Goal: Task Accomplishment & Management: Complete application form

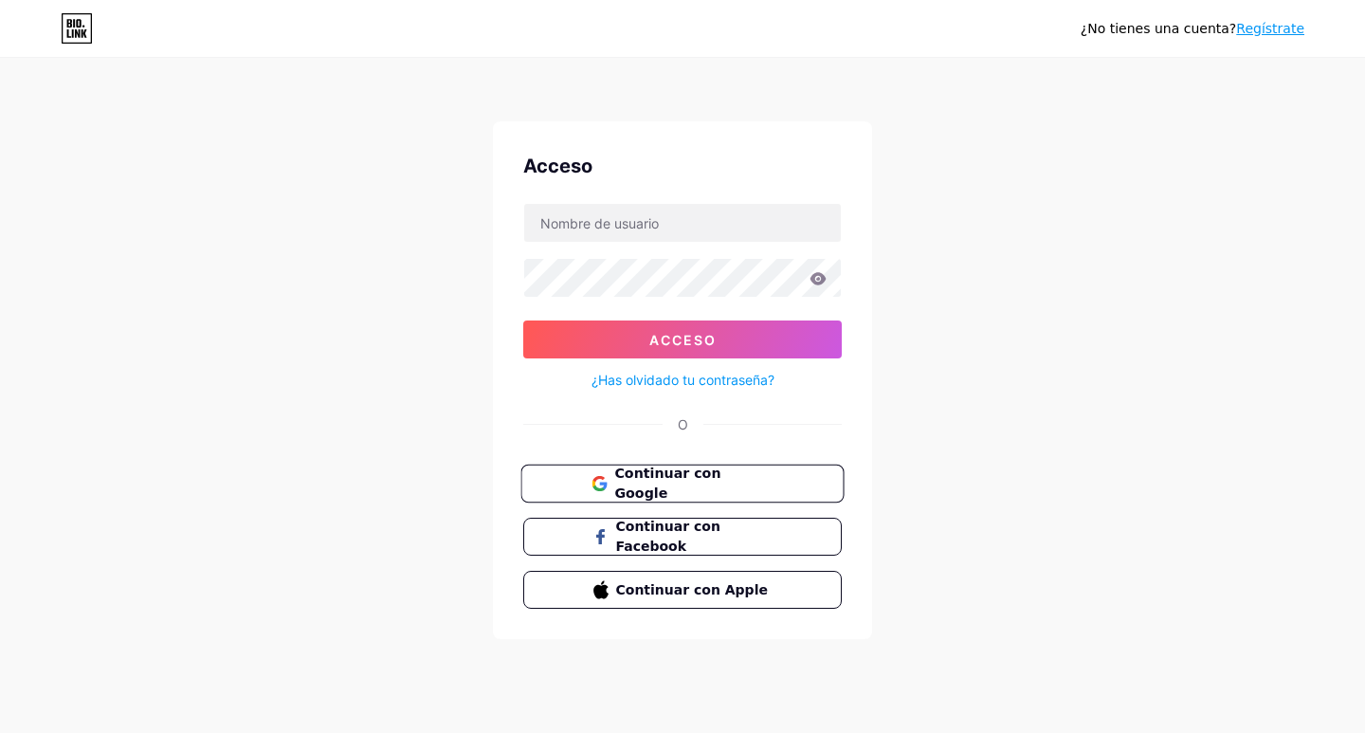
click at [692, 481] on font "Continuar con Google" at bounding box center [667, 483] width 106 height 36
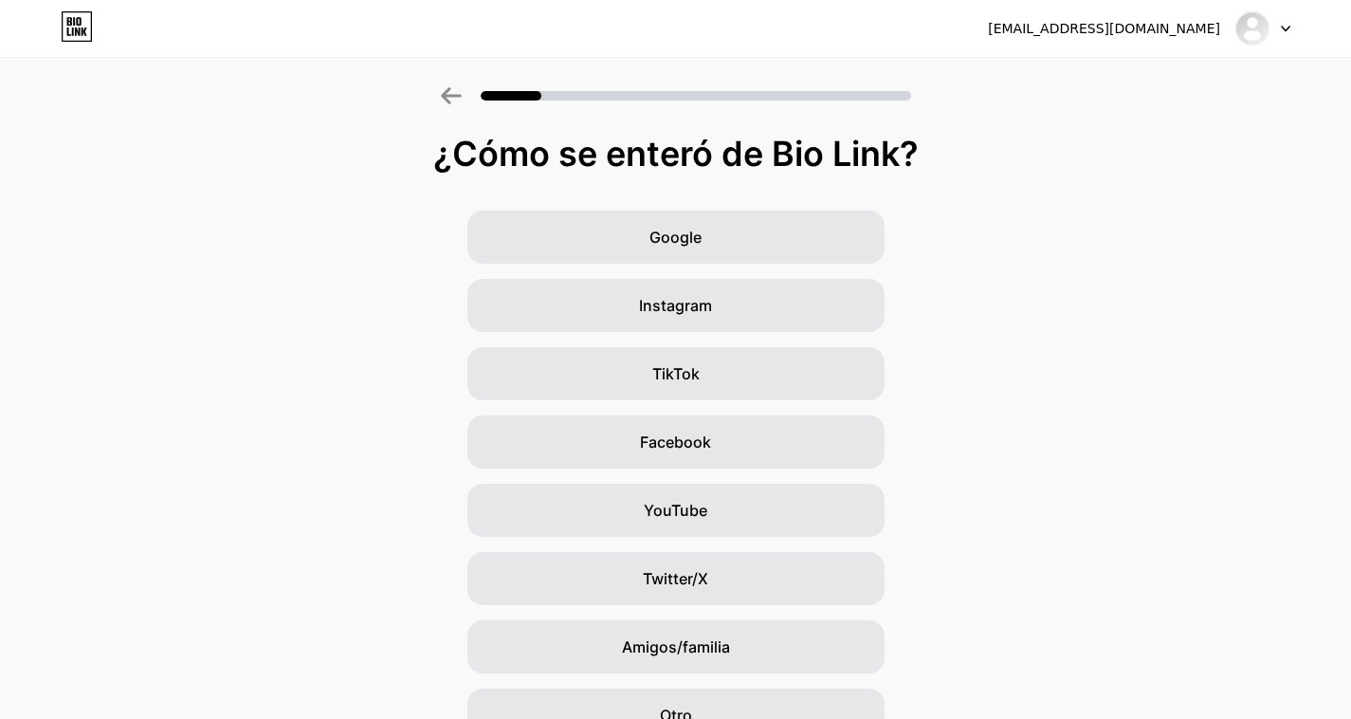
scroll to position [99, 0]
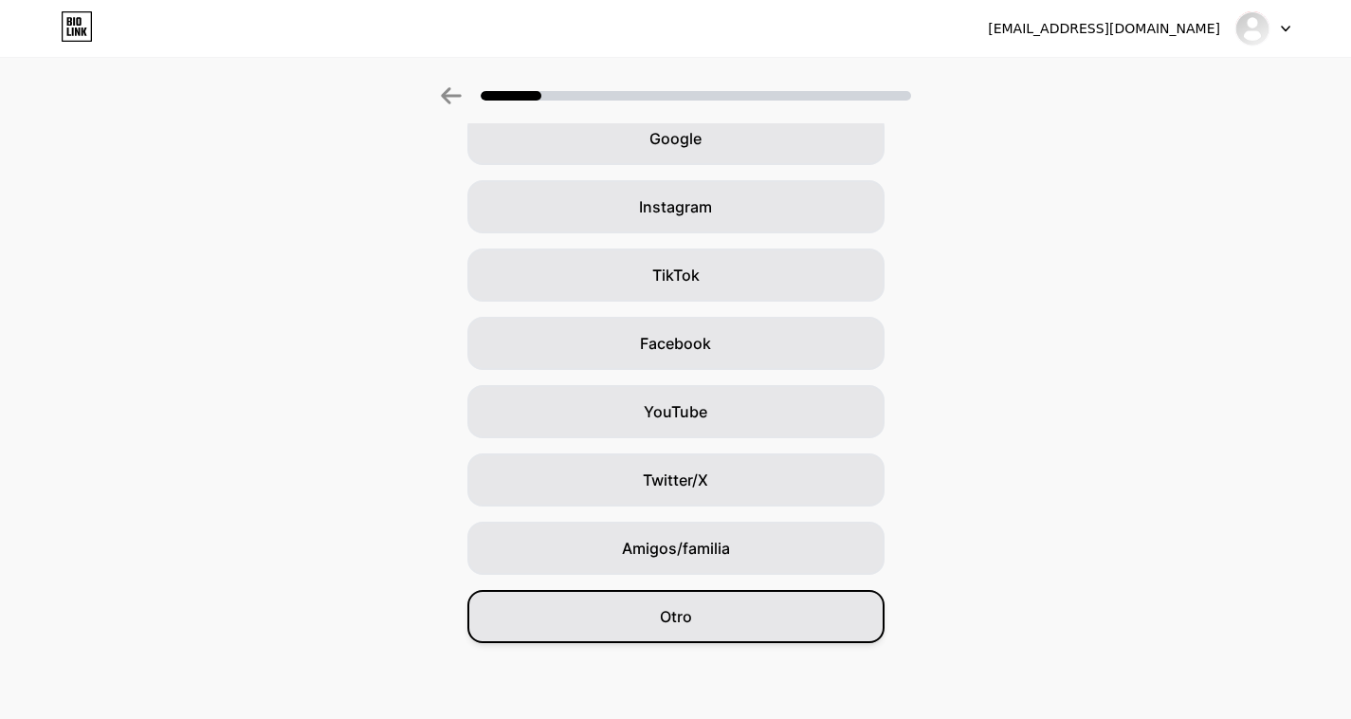
click at [710, 614] on div "Otro" at bounding box center [675, 616] width 417 height 53
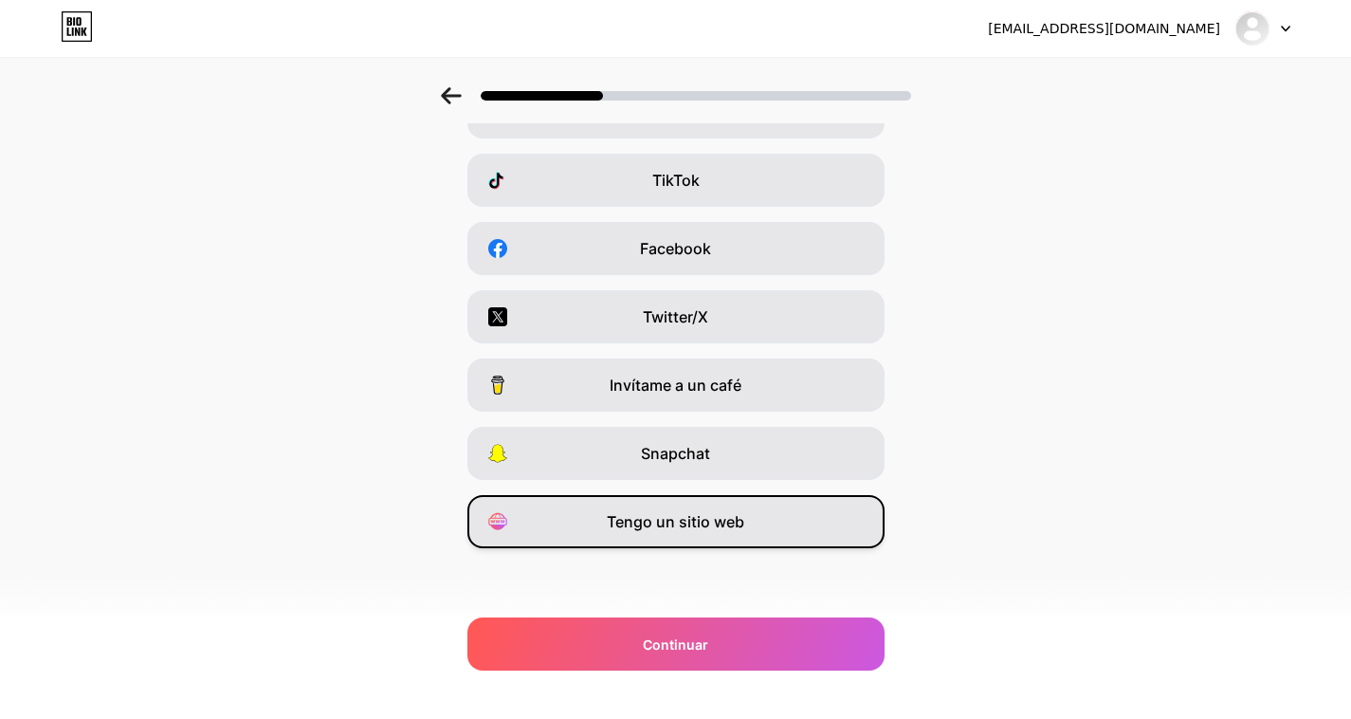
scroll to position [0, 0]
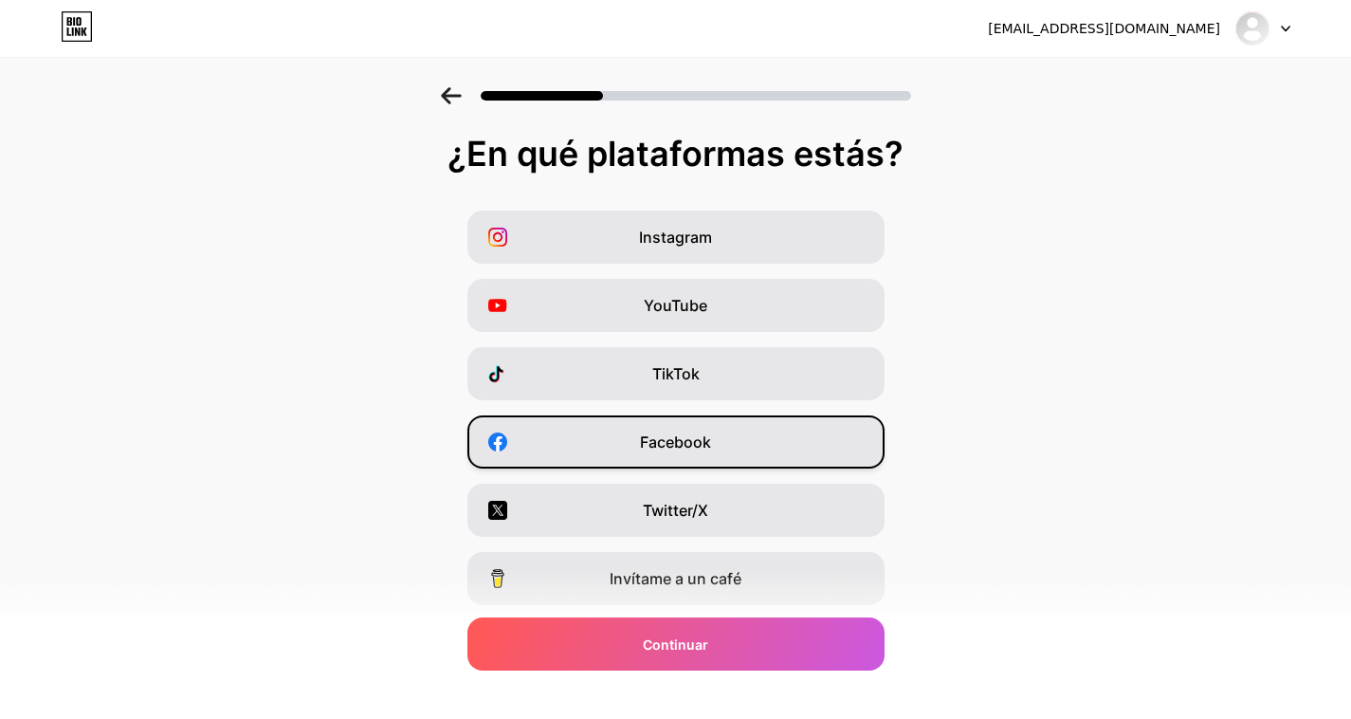
click at [655, 433] on font "Facebook" at bounding box center [675, 441] width 71 height 19
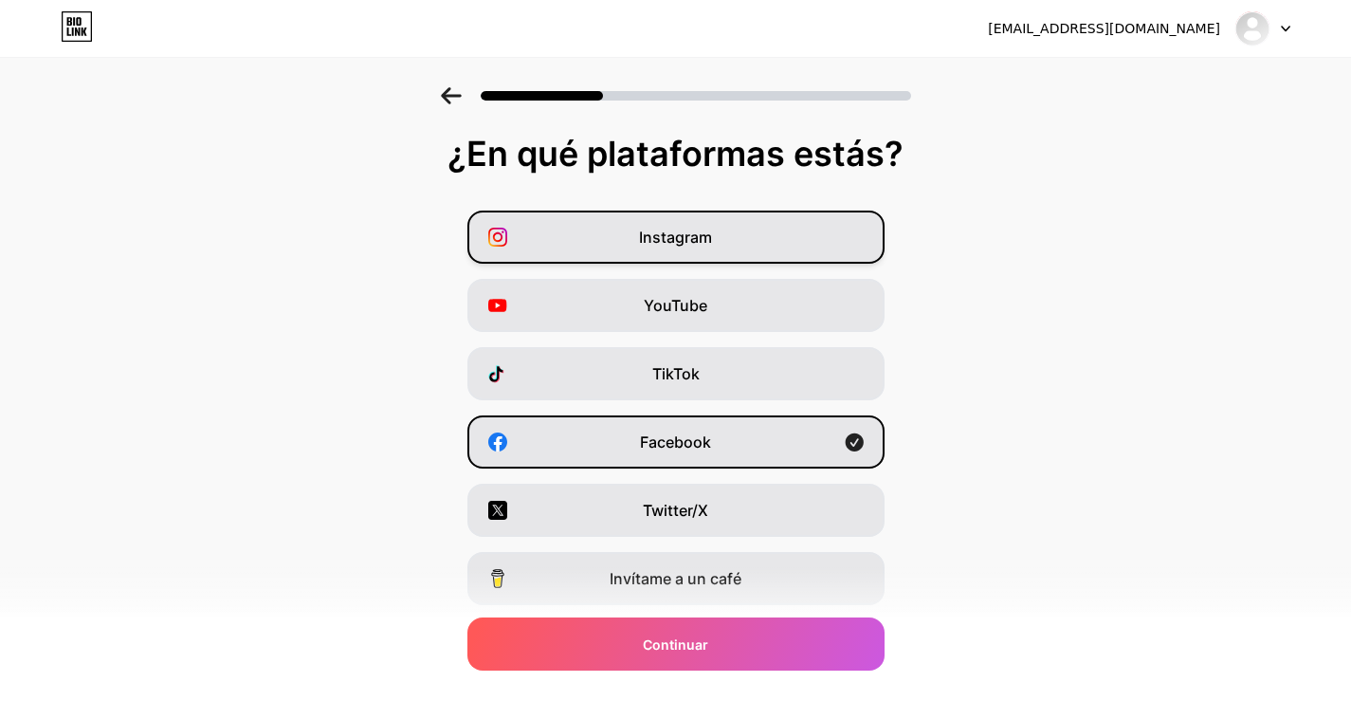
click at [679, 244] on font "Instagram" at bounding box center [675, 237] width 73 height 19
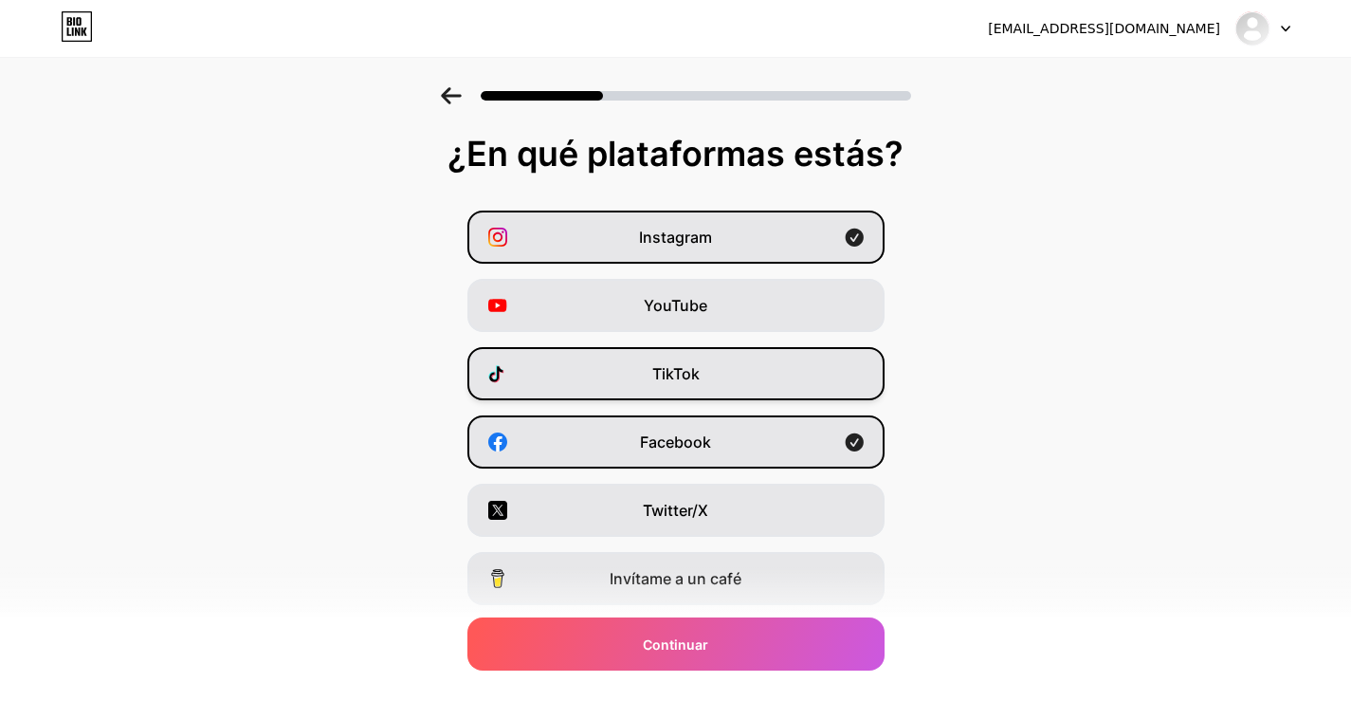
click at [764, 385] on div "TikTok" at bounding box center [675, 373] width 417 height 53
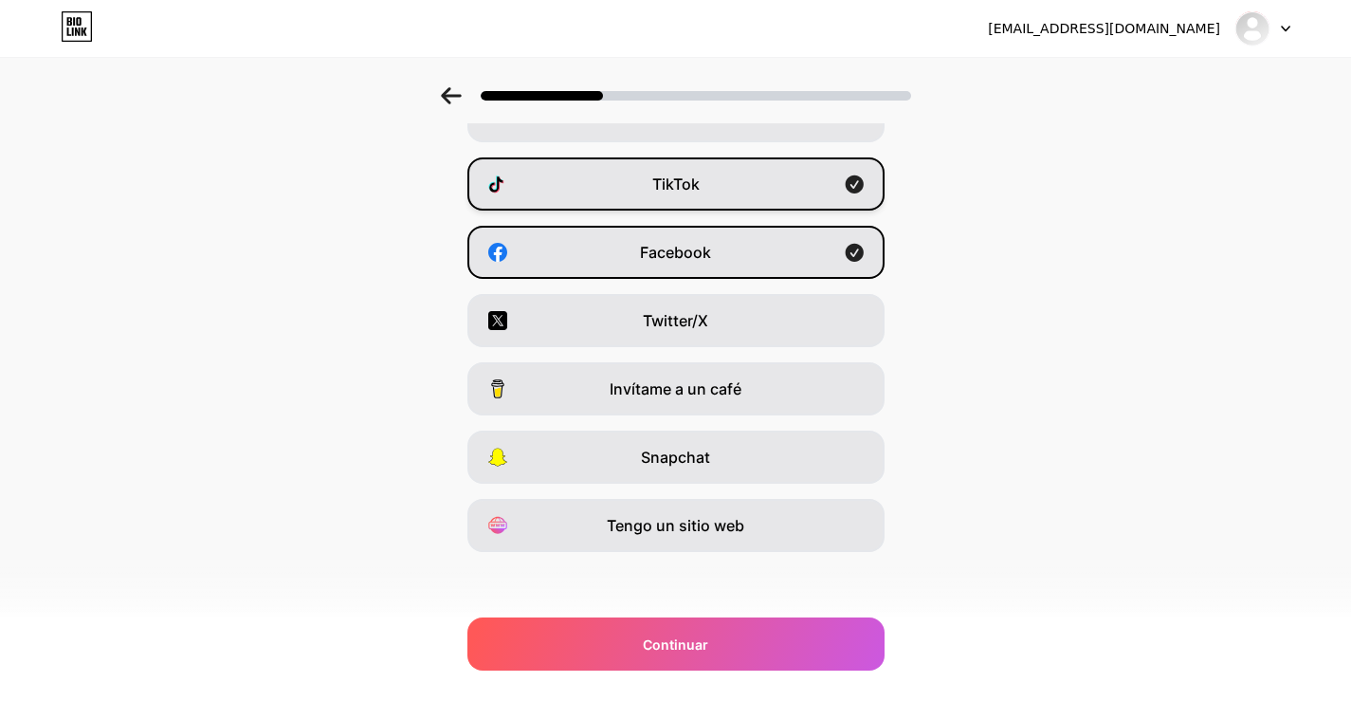
scroll to position [193, 0]
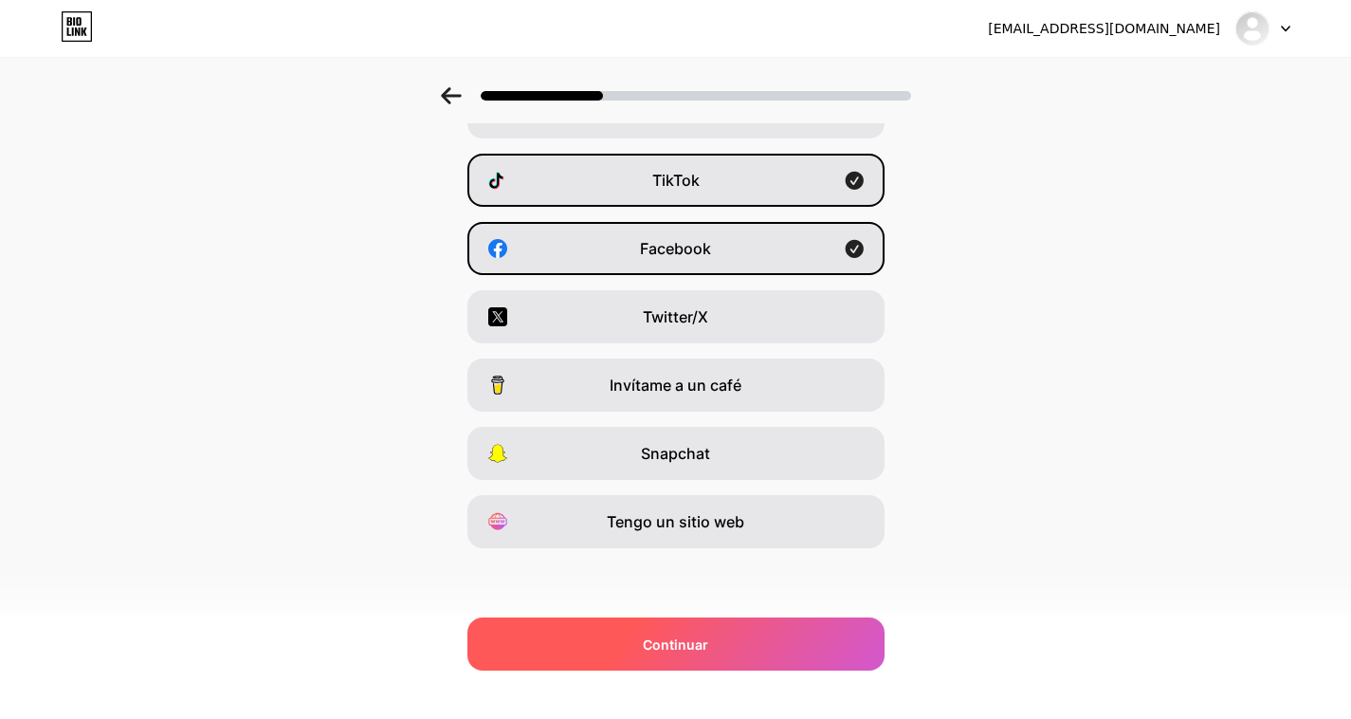
click at [691, 641] on font "Continuar" at bounding box center [675, 644] width 65 height 16
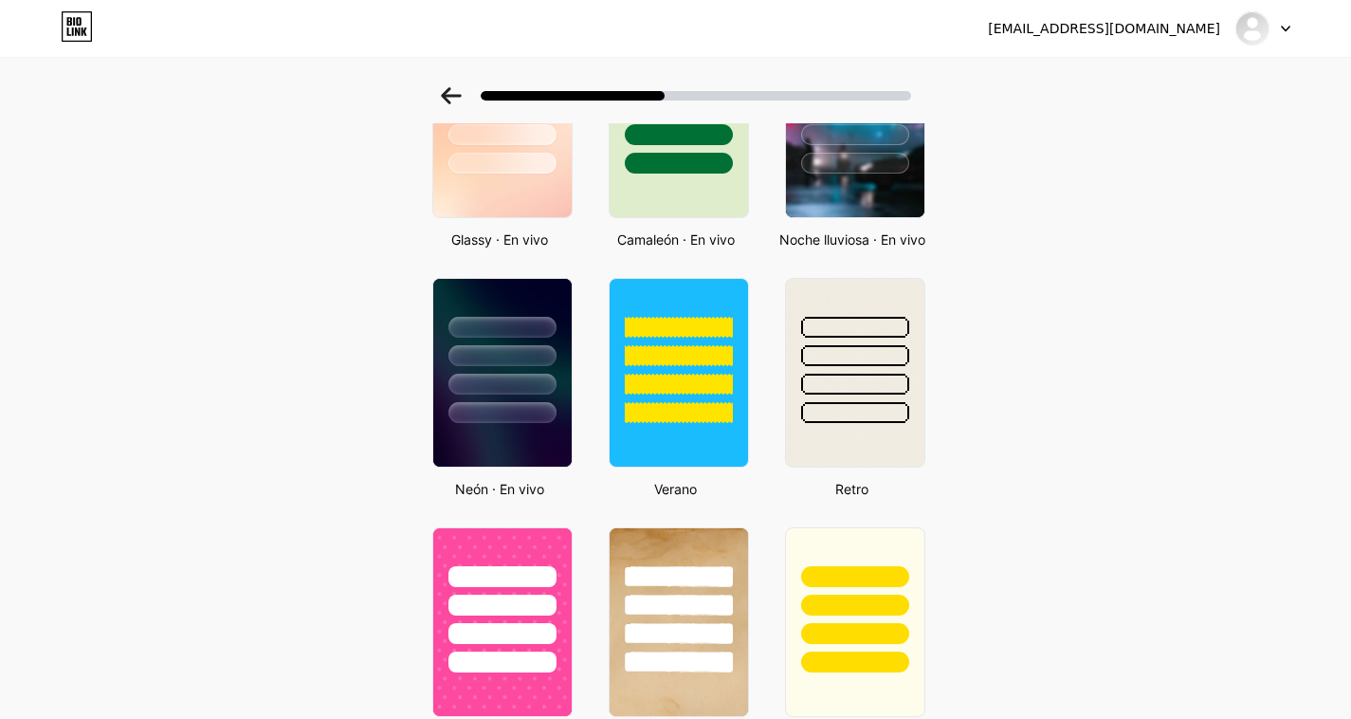
scroll to position [402, 0]
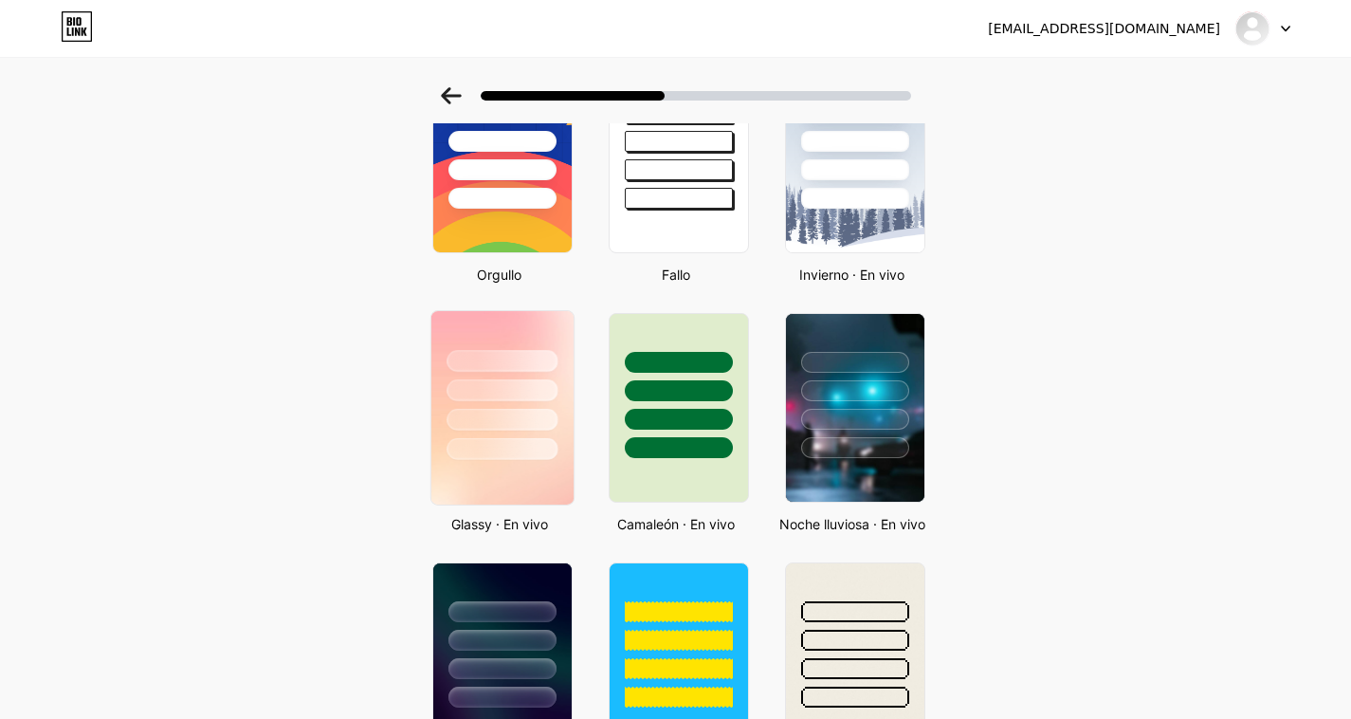
click at [514, 426] on div at bounding box center [501, 420] width 111 height 22
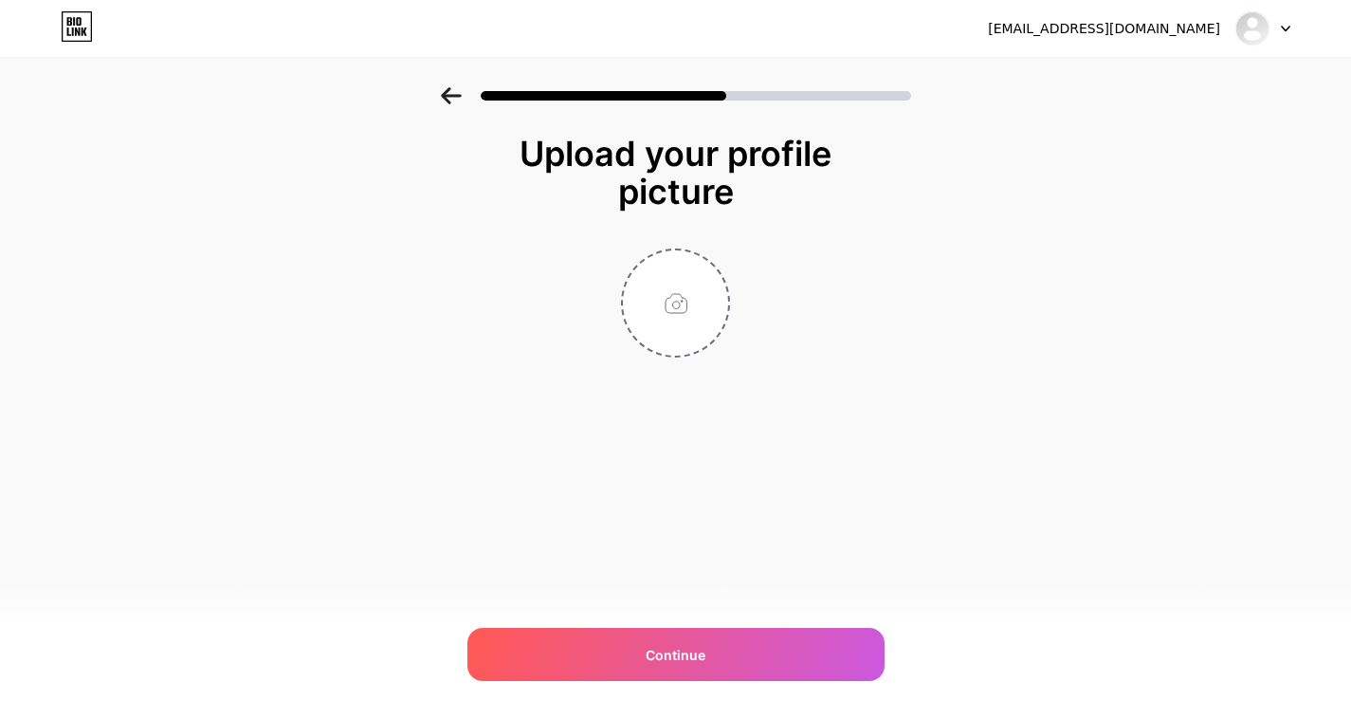
scroll to position [0, 0]
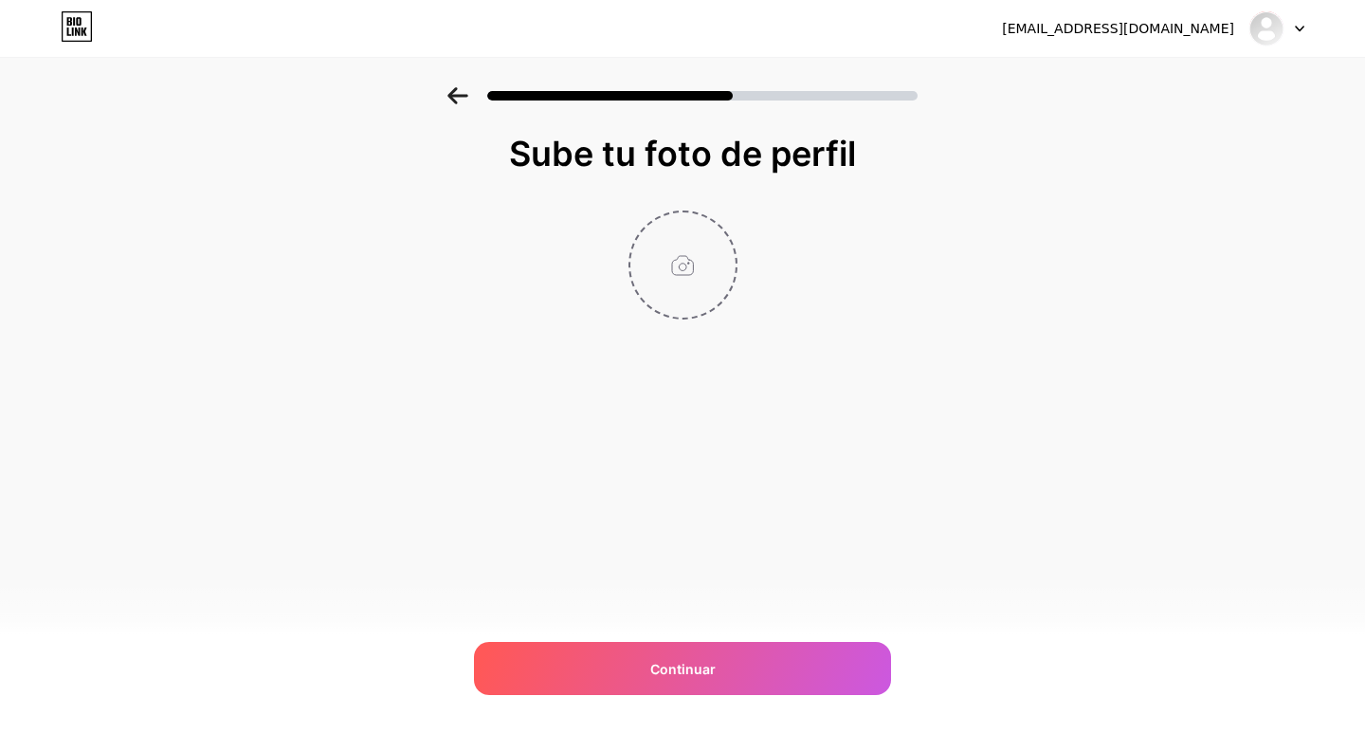
click at [679, 262] on input "file" at bounding box center [682, 264] width 105 height 105
type input "C:\fakepath\Logo [PERSON_NAME].png"
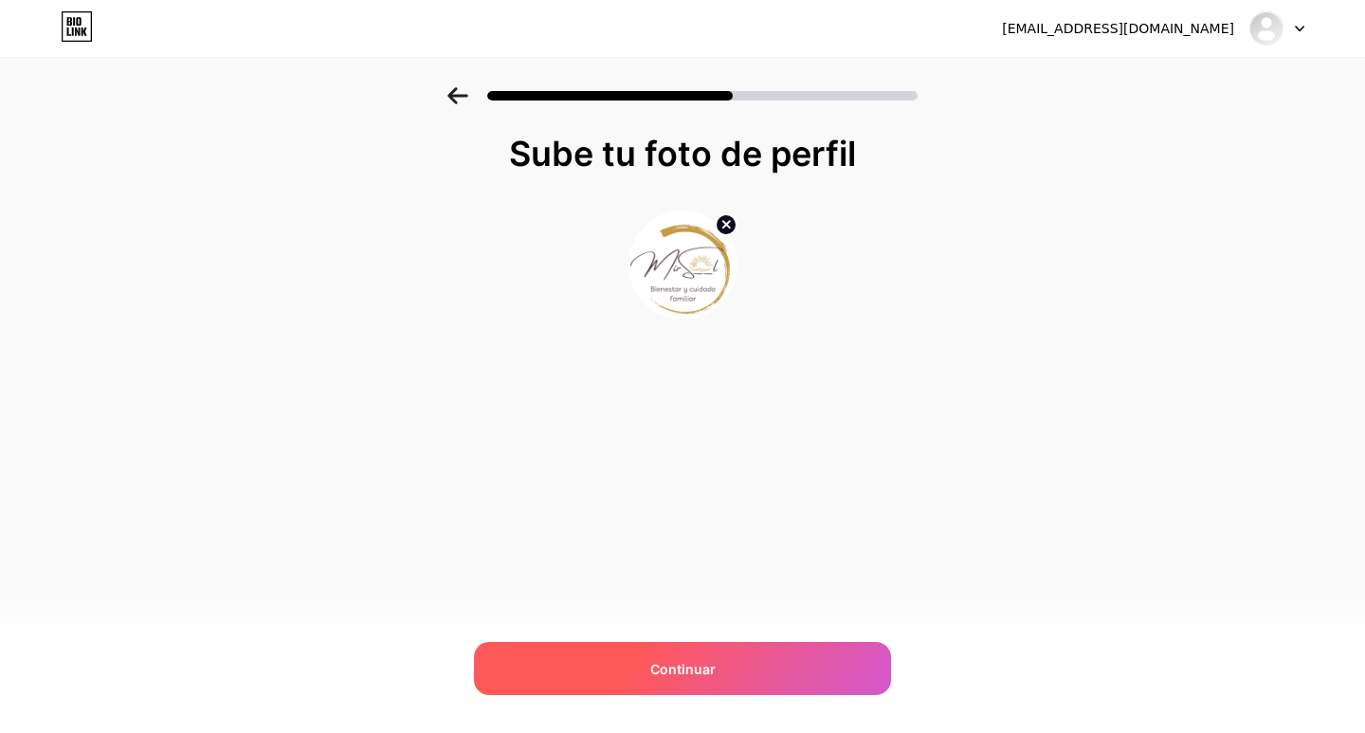
click at [702, 663] on font "Continuar" at bounding box center [682, 669] width 65 height 16
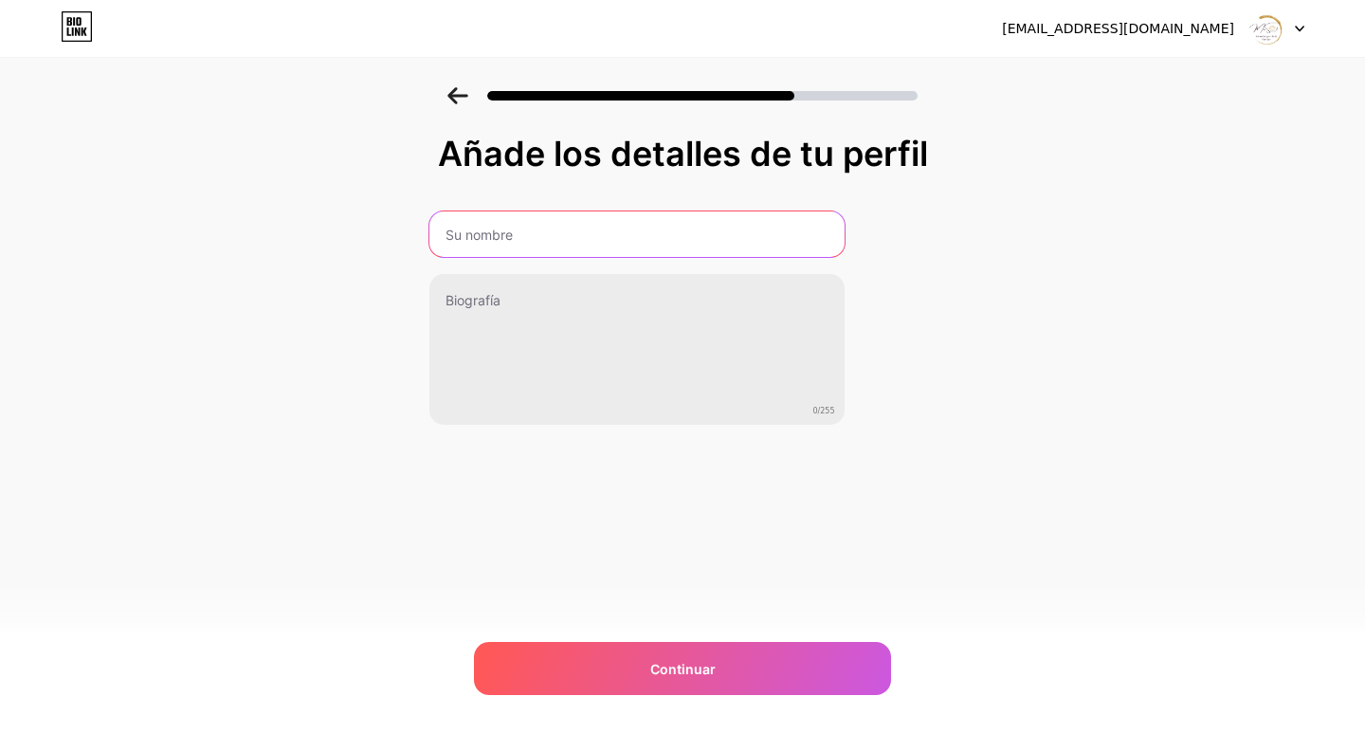
click at [494, 236] on input "text" at bounding box center [636, 234] width 415 height 46
type input "Mirsol"
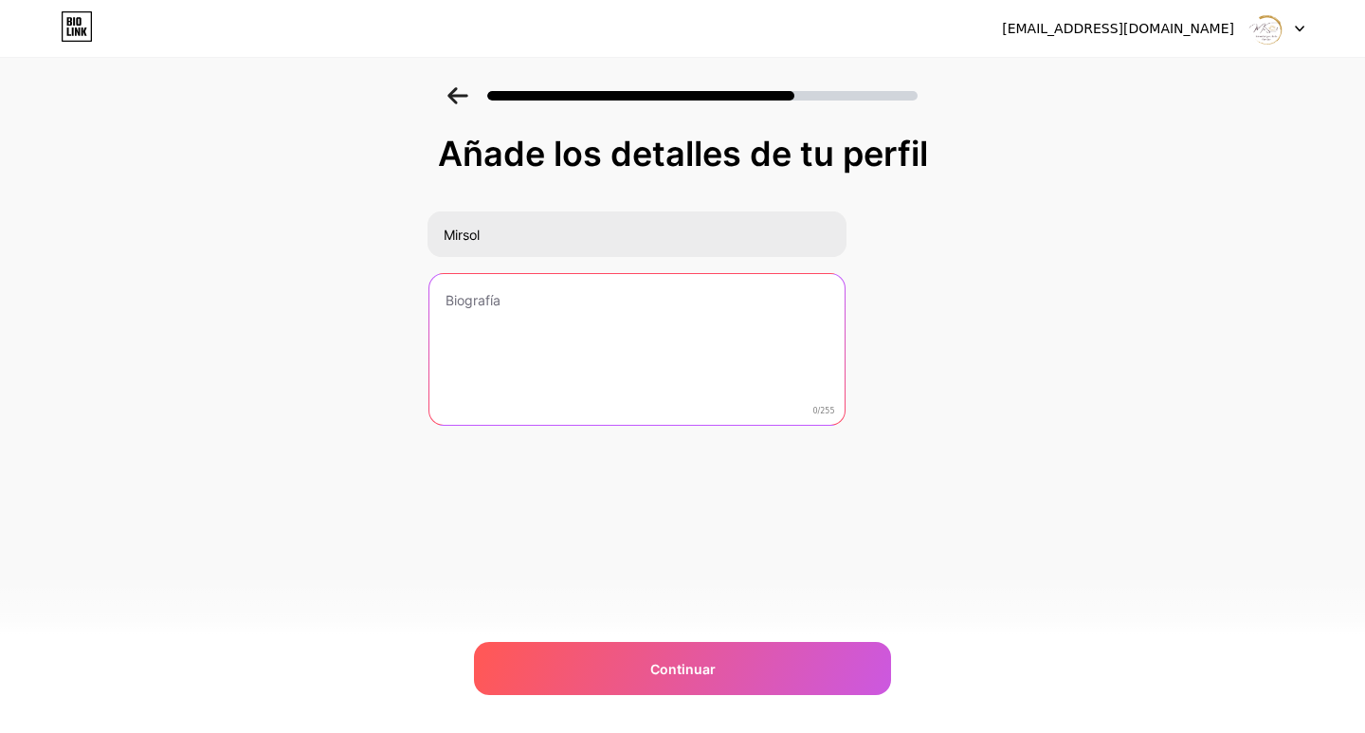
click at [471, 306] on textarea at bounding box center [636, 350] width 415 height 153
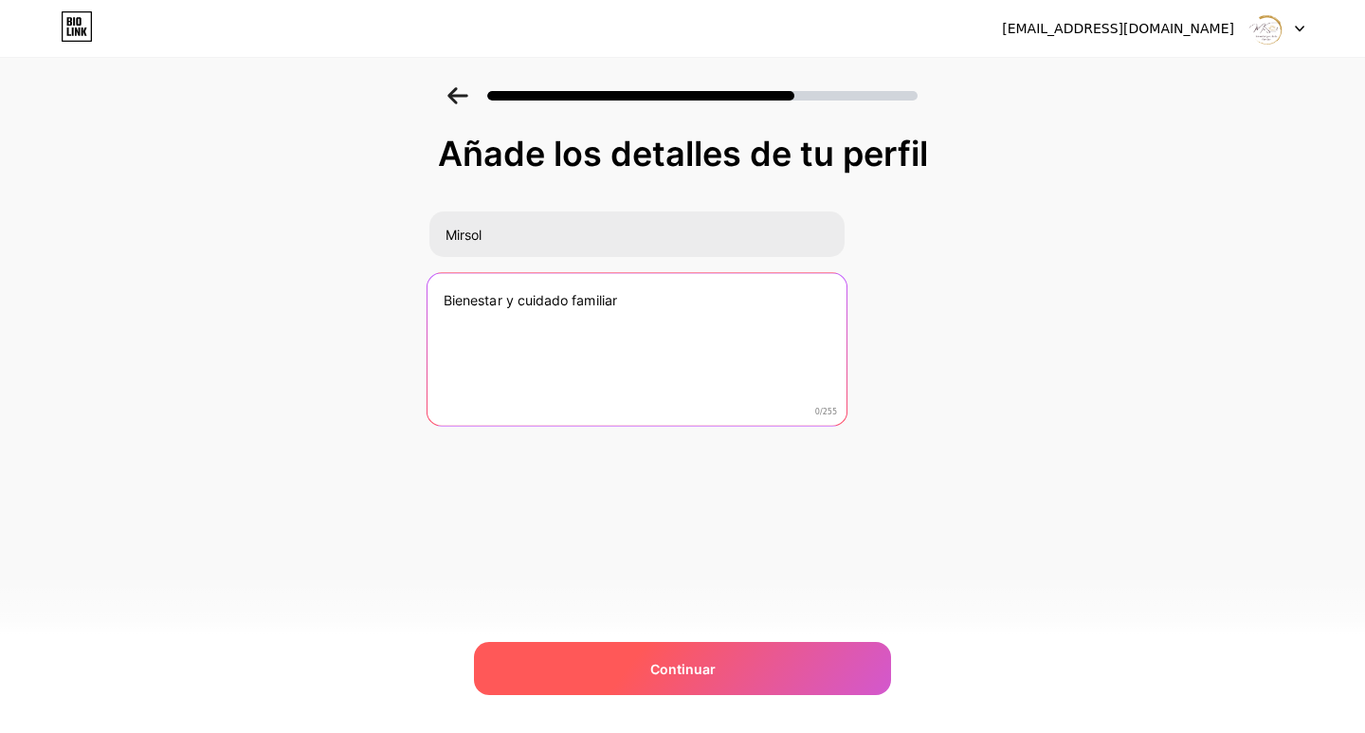
type textarea "Bienestar y cuidado familiar"
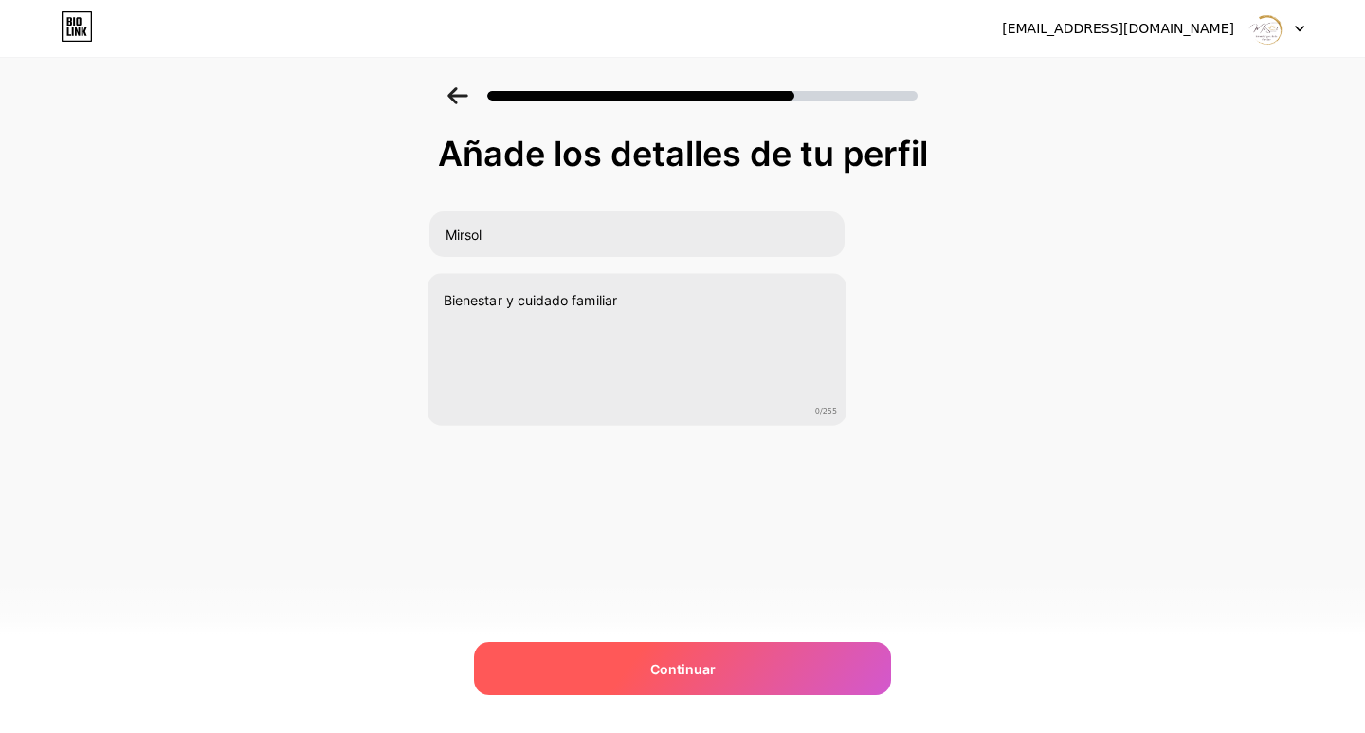
click at [708, 677] on span "Continuar" at bounding box center [682, 669] width 65 height 20
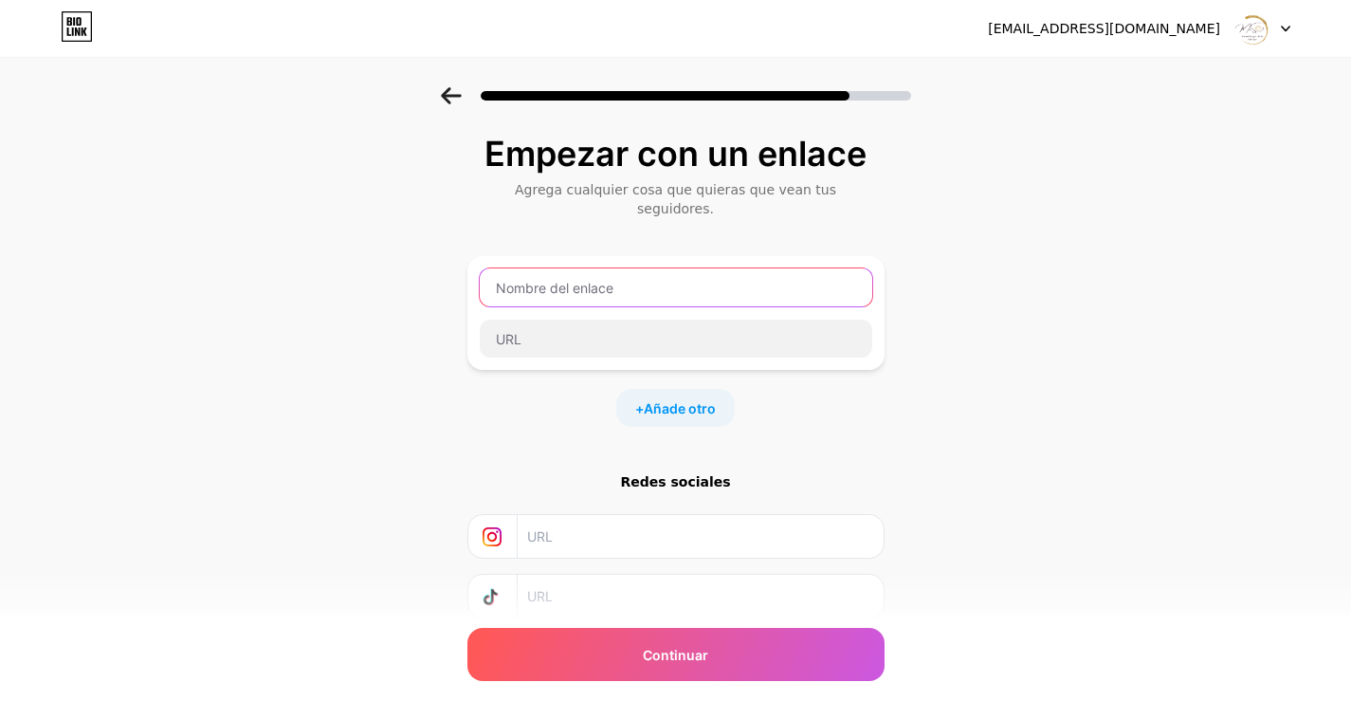
click at [564, 274] on input "text" at bounding box center [676, 287] width 392 height 38
type input "contacto por wasap"
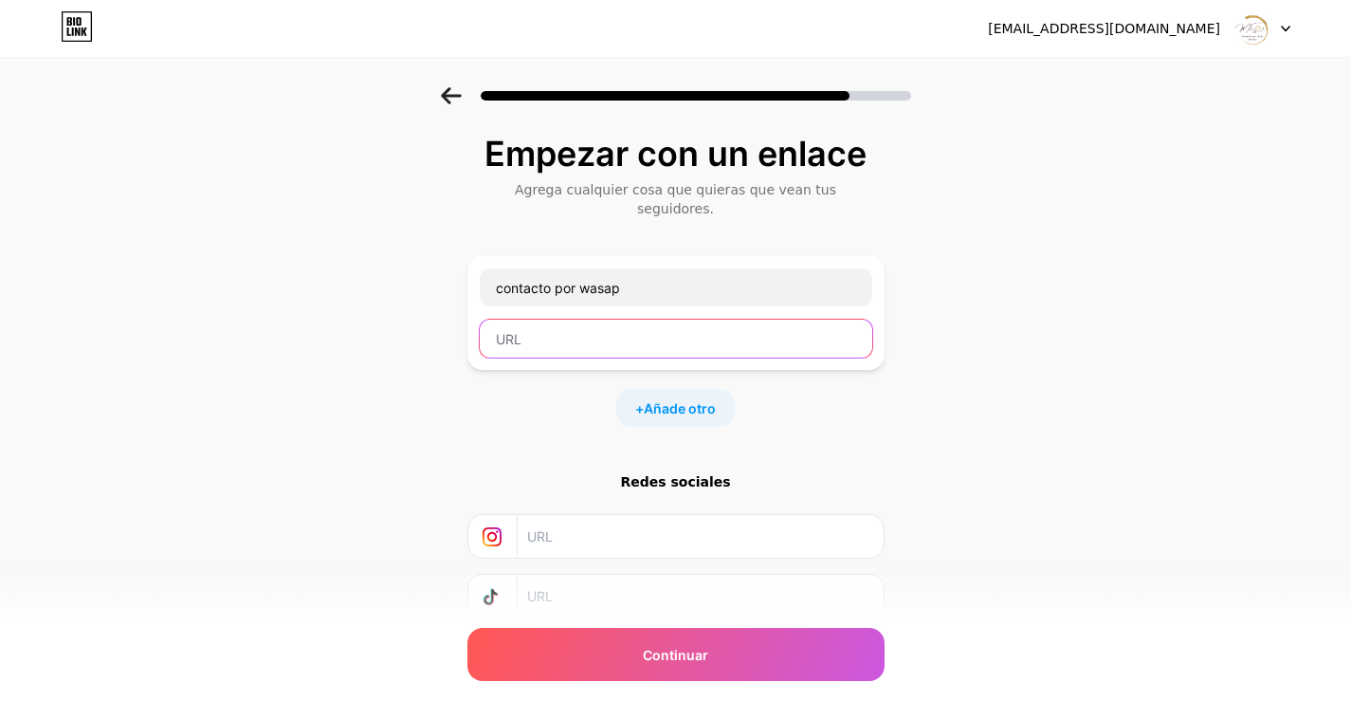
click at [543, 319] on input "text" at bounding box center [676, 338] width 392 height 38
paste input "[URL][DOMAIN_NAME]"
type input "[URL][DOMAIN_NAME]"
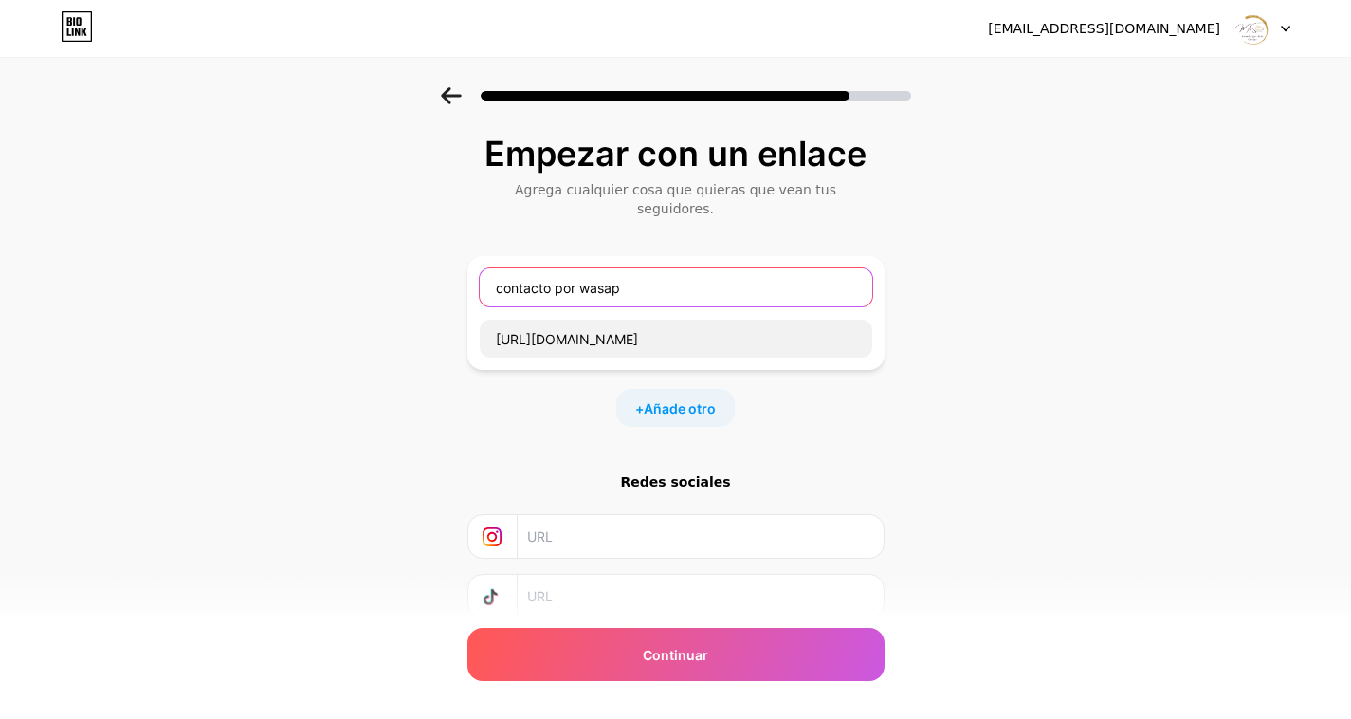
click at [677, 275] on input "contacto por wasap" at bounding box center [676, 287] width 392 height 38
click at [621, 529] on input "text" at bounding box center [699, 536] width 344 height 43
drag, startPoint x: 532, startPoint y: 516, endPoint x: 547, endPoint y: 518, distance: 15.3
paste input "[URL][DOMAIN_NAME]"
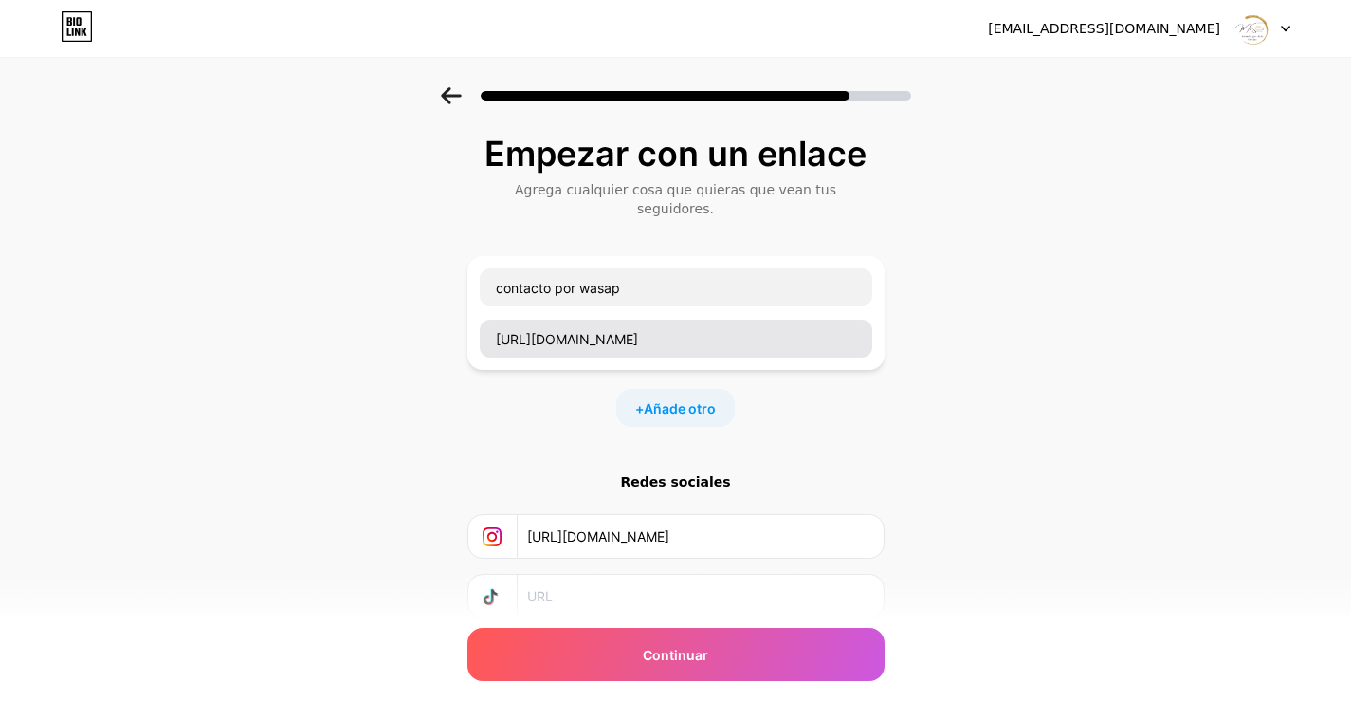
scroll to position [0, 79]
type input "[URL][DOMAIN_NAME]"
click at [622, 593] on input "text" at bounding box center [699, 595] width 344 height 43
paste input "[URL][EMAIL_ADDRESS][DOMAIN_NAME][DOMAIN_NAME]"
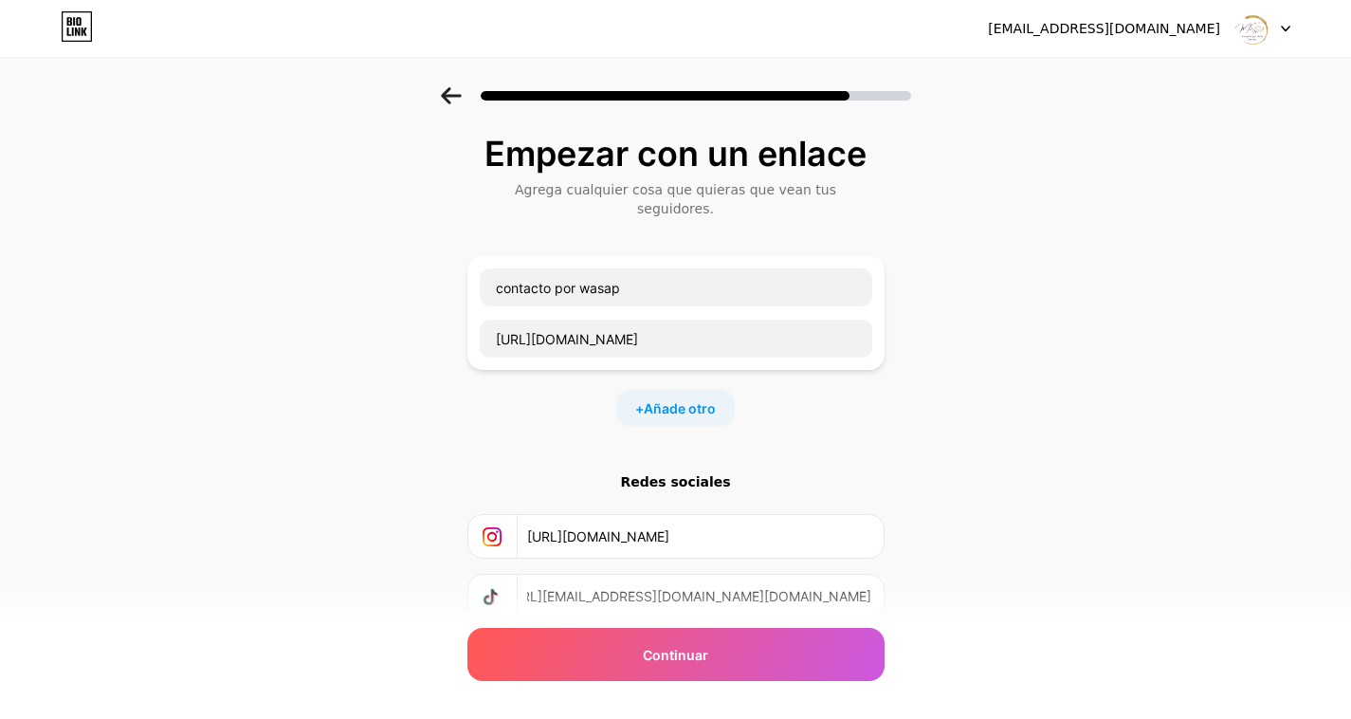
scroll to position [111, 0]
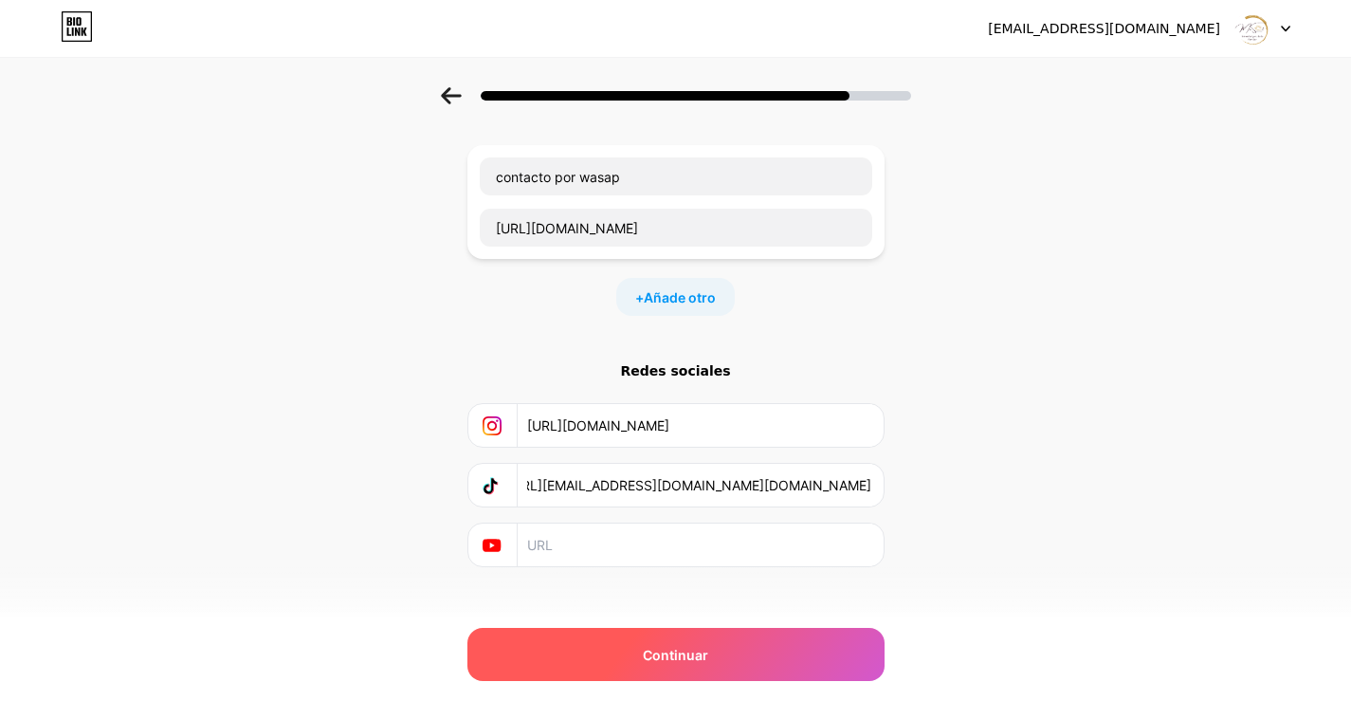
type input "[URL][EMAIL_ADDRESS][DOMAIN_NAME][DOMAIN_NAME]"
click at [676, 662] on font "Continuar" at bounding box center [675, 655] width 65 height 16
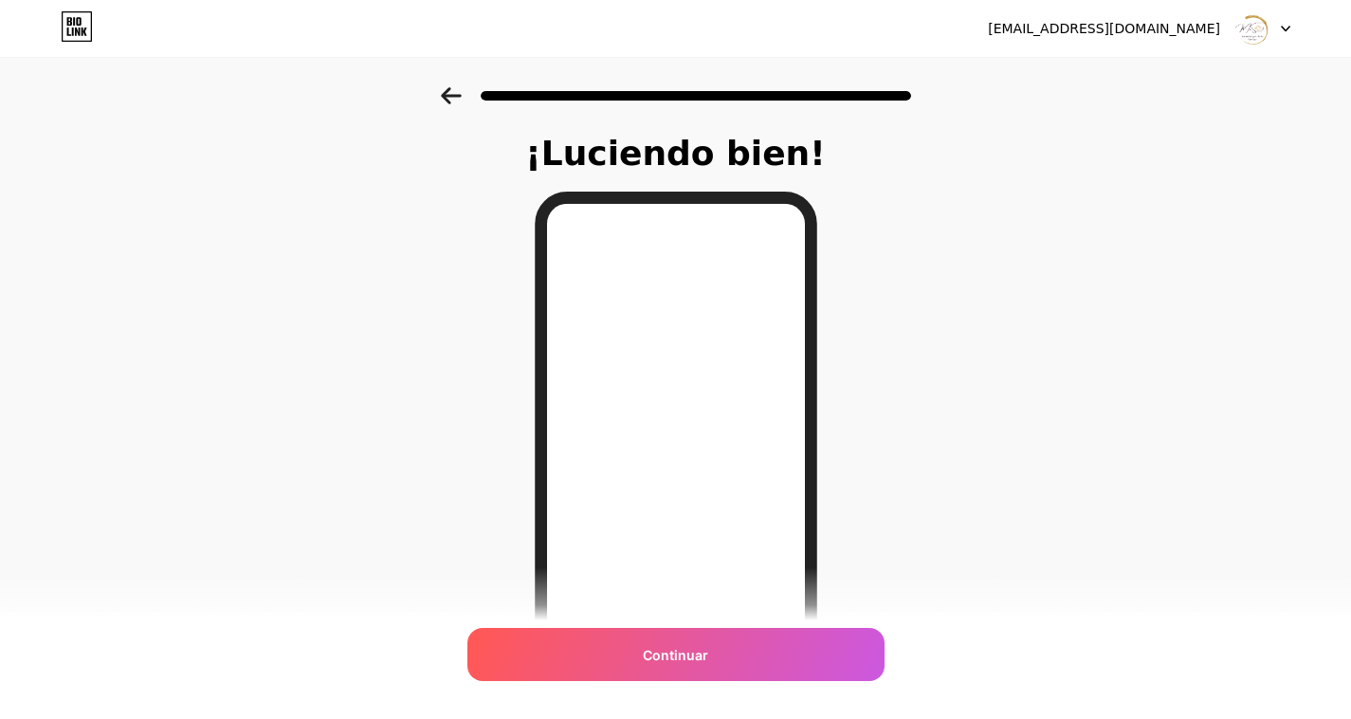
scroll to position [234, 0]
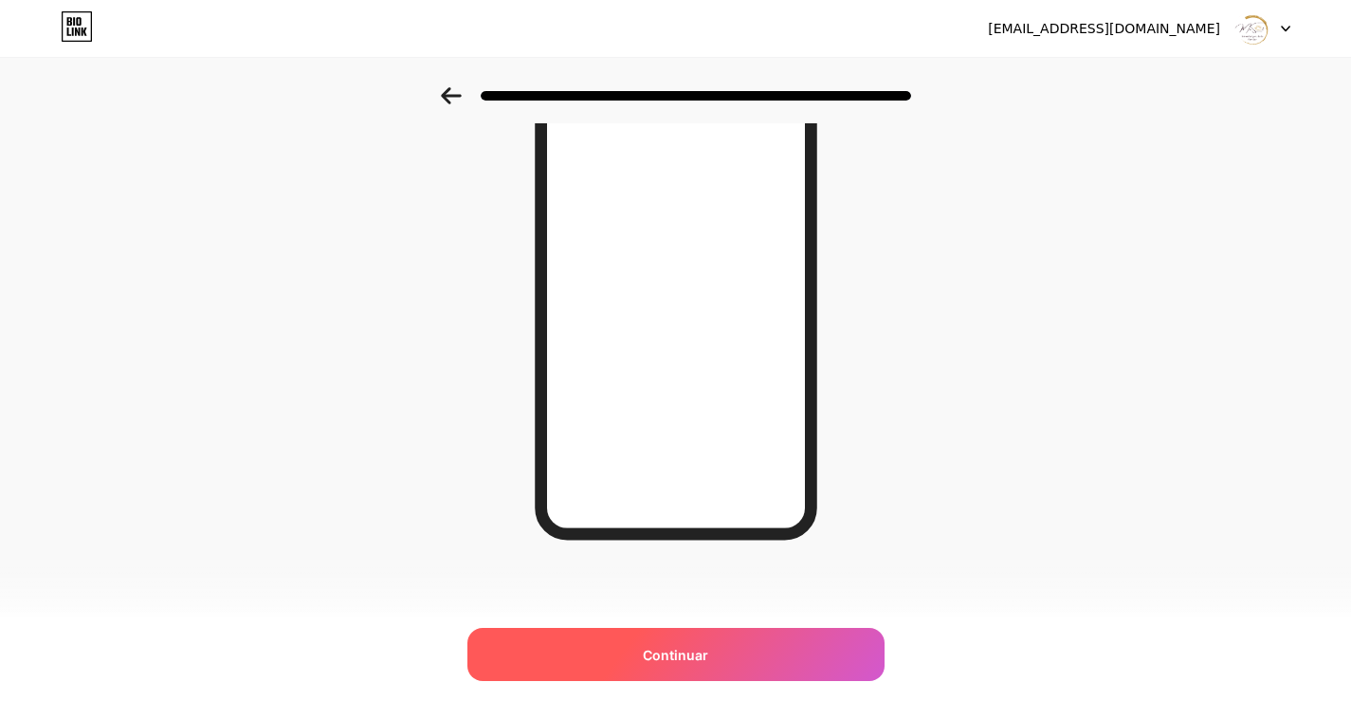
click at [708, 663] on span "Continuar" at bounding box center [675, 655] width 65 height 20
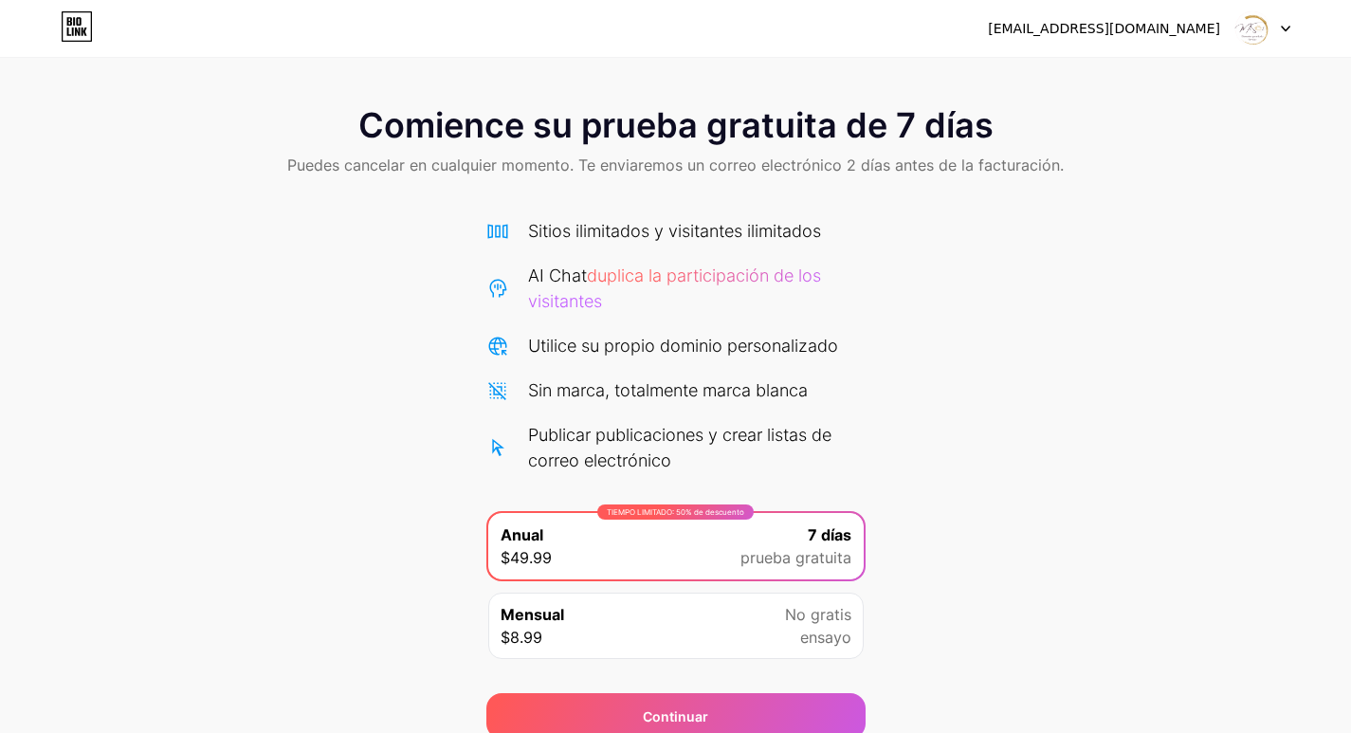
scroll to position [82, 0]
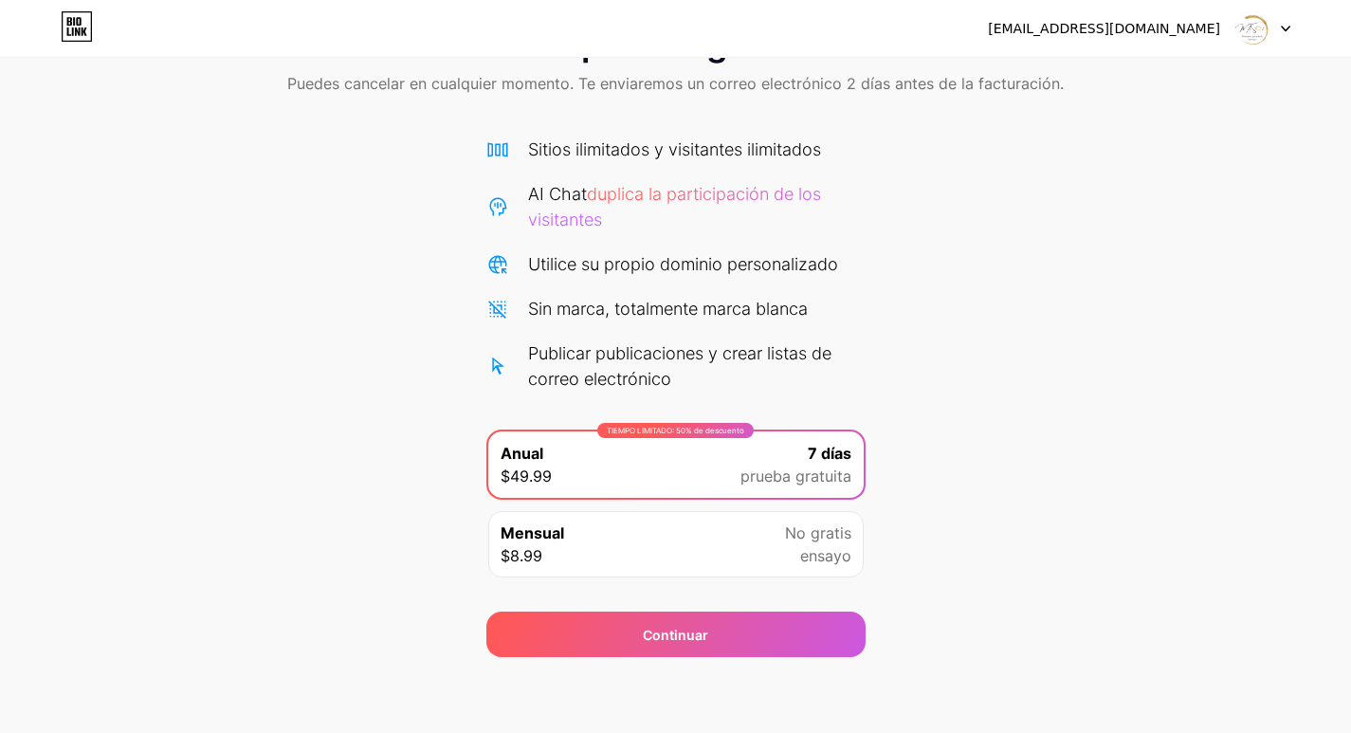
click at [1285, 28] on icon at bounding box center [1285, 29] width 9 height 7
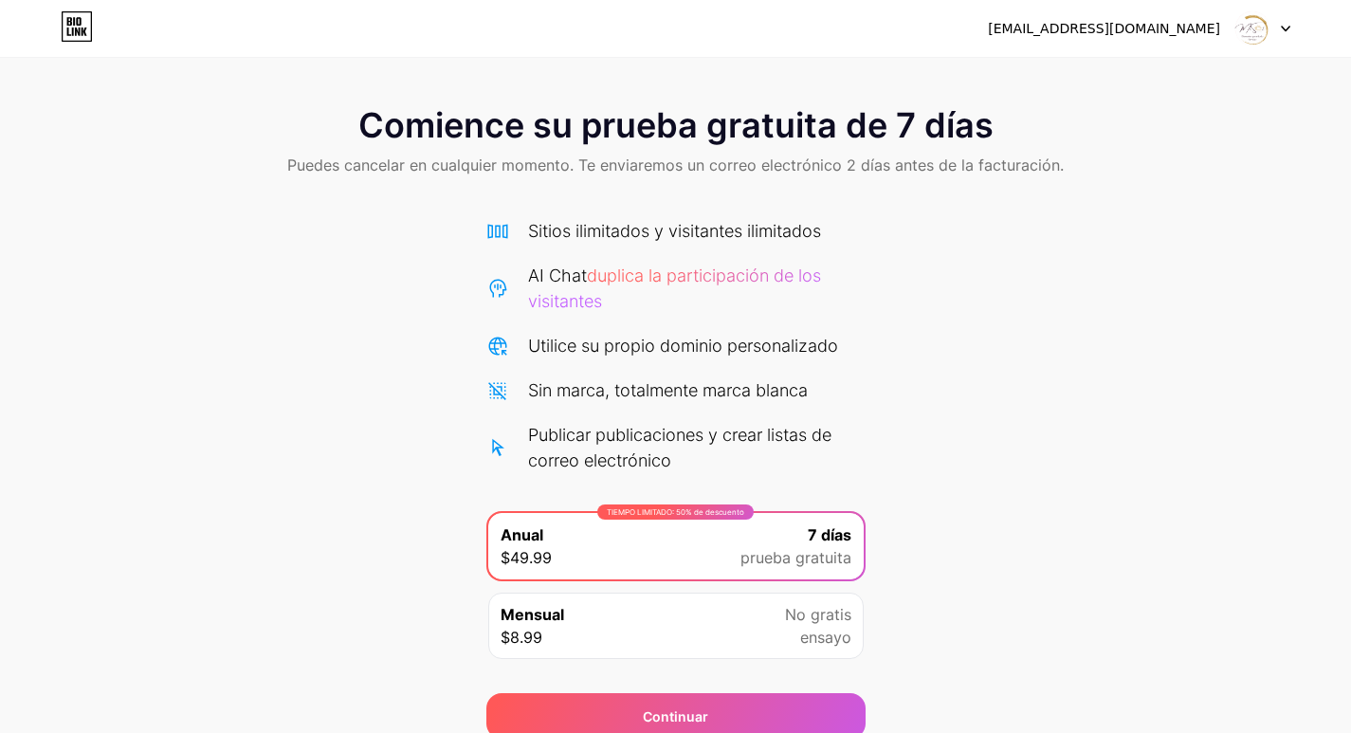
click at [1218, 30] on font "[EMAIL_ADDRESS][DOMAIN_NAME]" at bounding box center [1104, 28] width 232 height 15
click at [1284, 30] on icon at bounding box center [1285, 29] width 9 height 7
click at [1090, 253] on div "Comience su prueba gratuita de 7 días Puedes cancelar en cualquier momento. Te …" at bounding box center [675, 412] width 1351 height 651
